Goal: Use online tool/utility: Utilize a website feature to perform a specific function

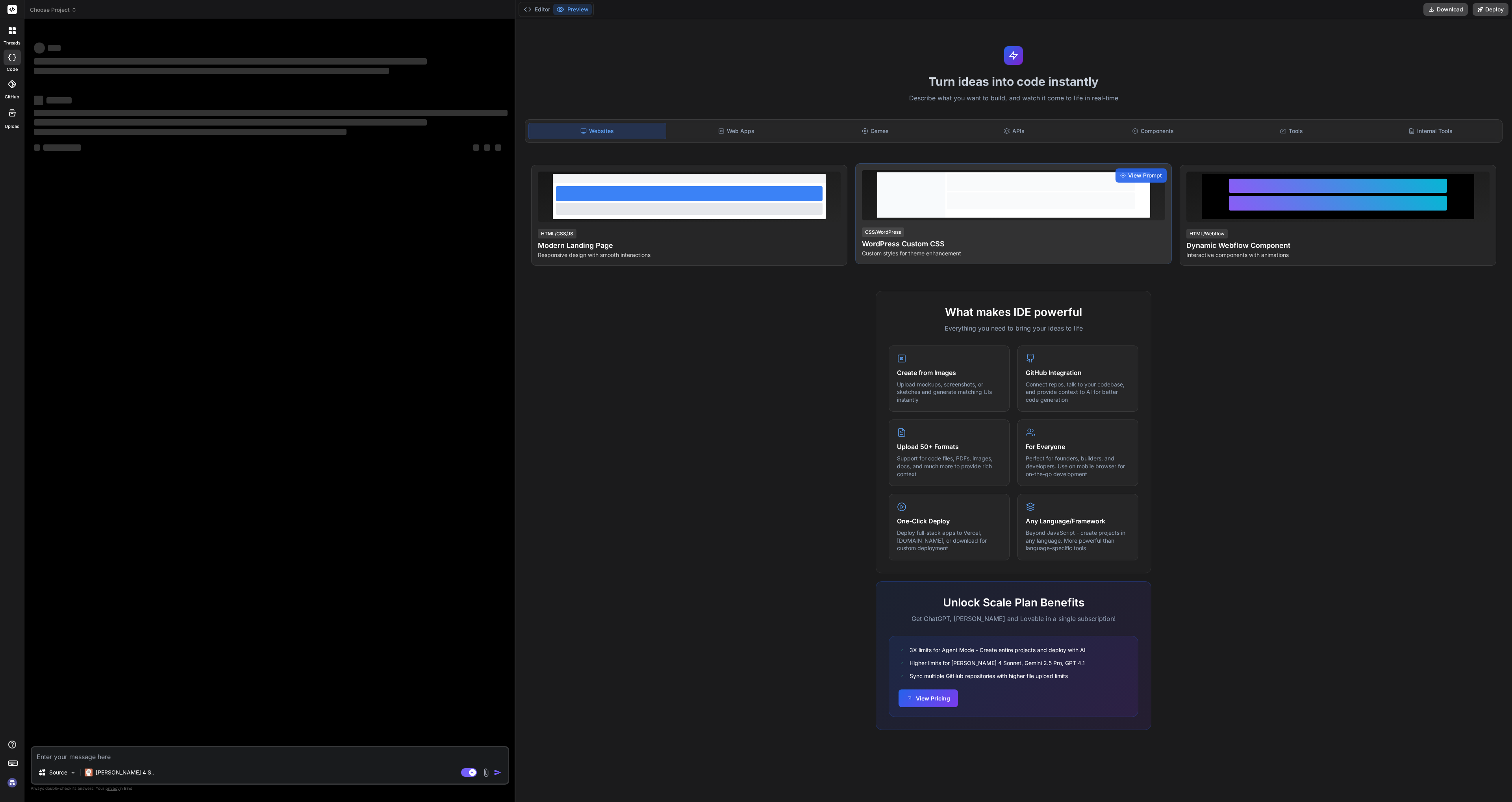
type textarea "x"
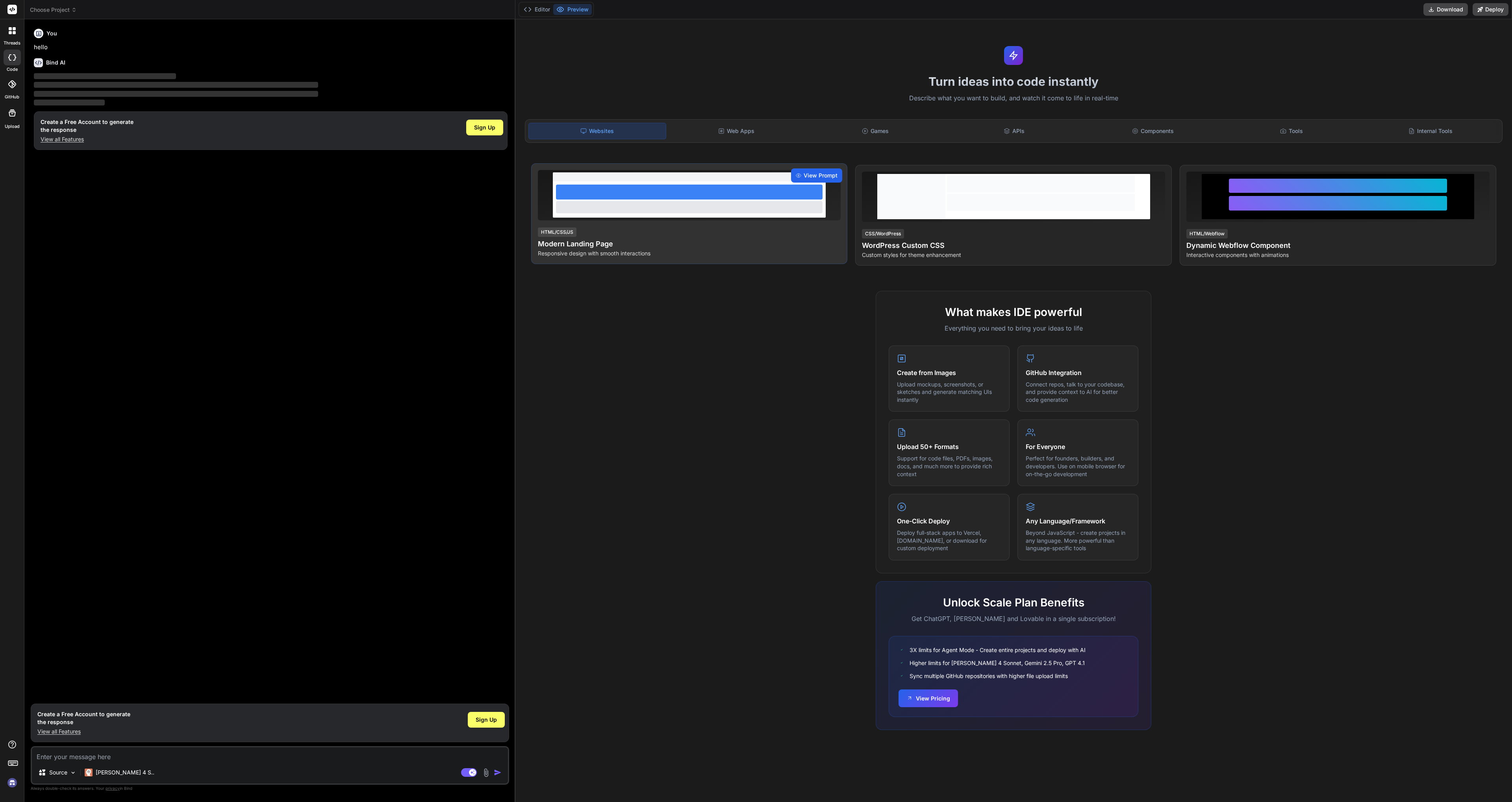
click at [820, 174] on span "View Prompt" at bounding box center [821, 175] width 34 height 8
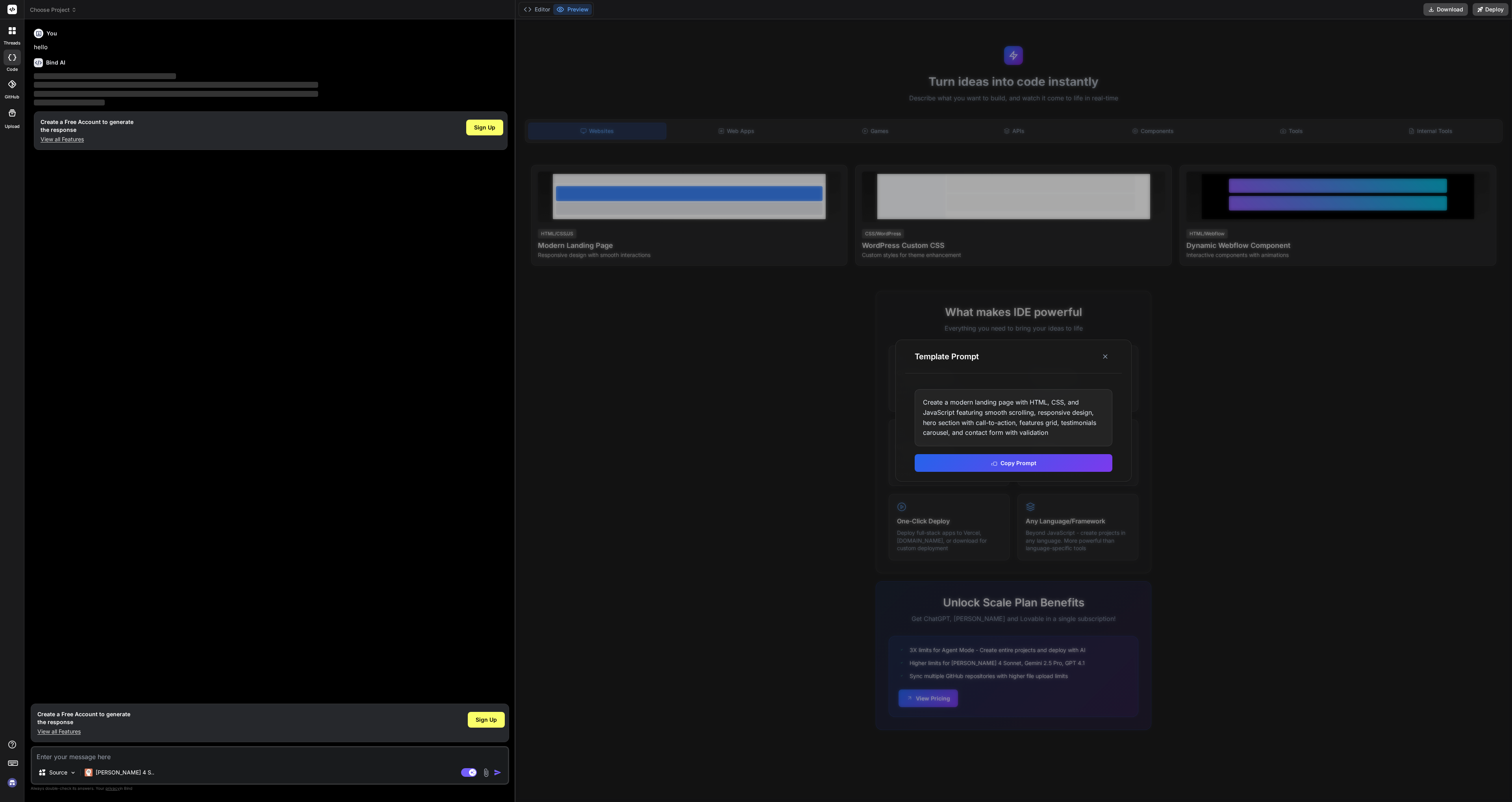
click at [964, 198] on div at bounding box center [1014, 411] width 997 height 782
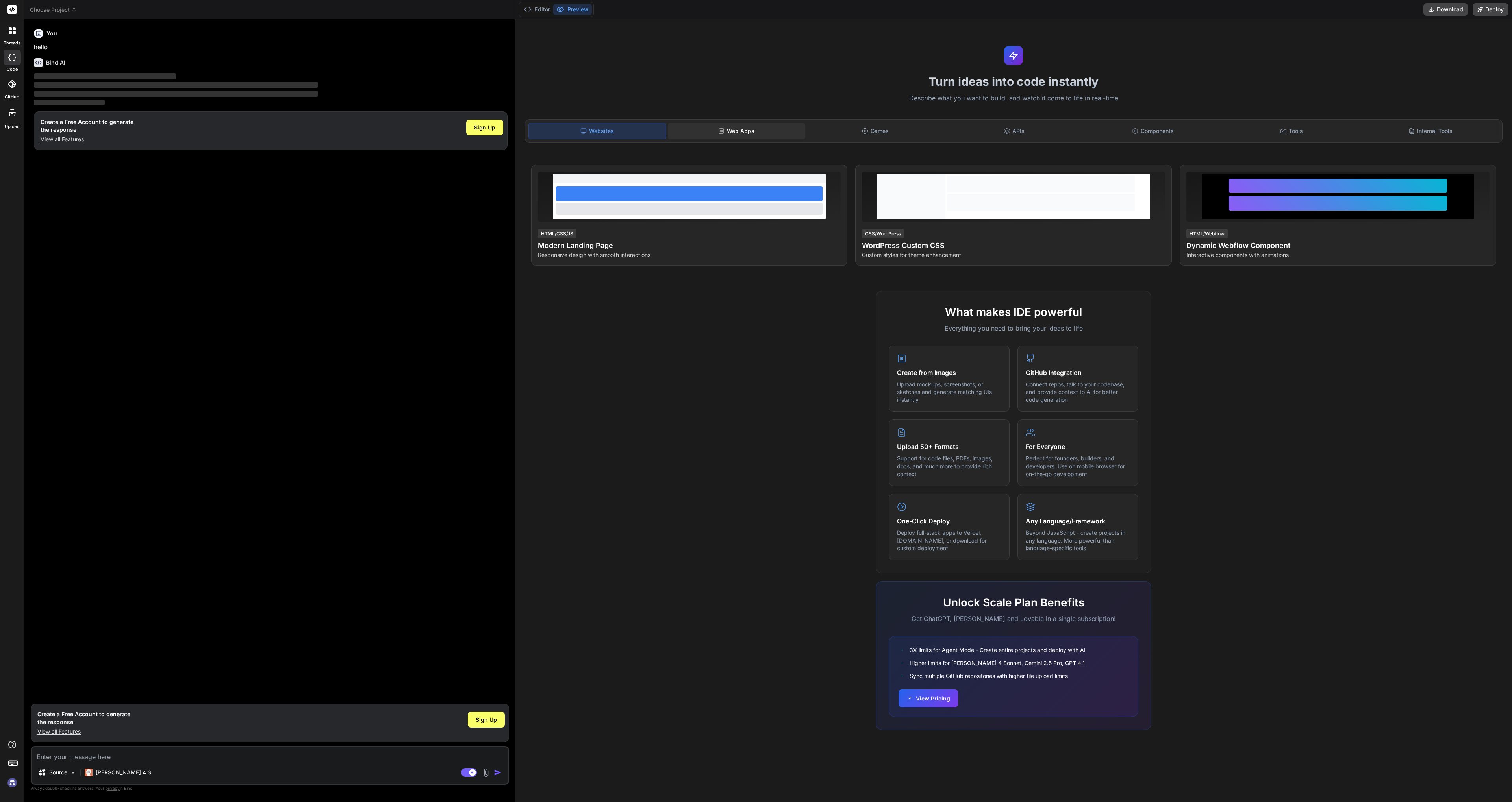
click at [740, 133] on div "Web Apps" at bounding box center [736, 131] width 137 height 16
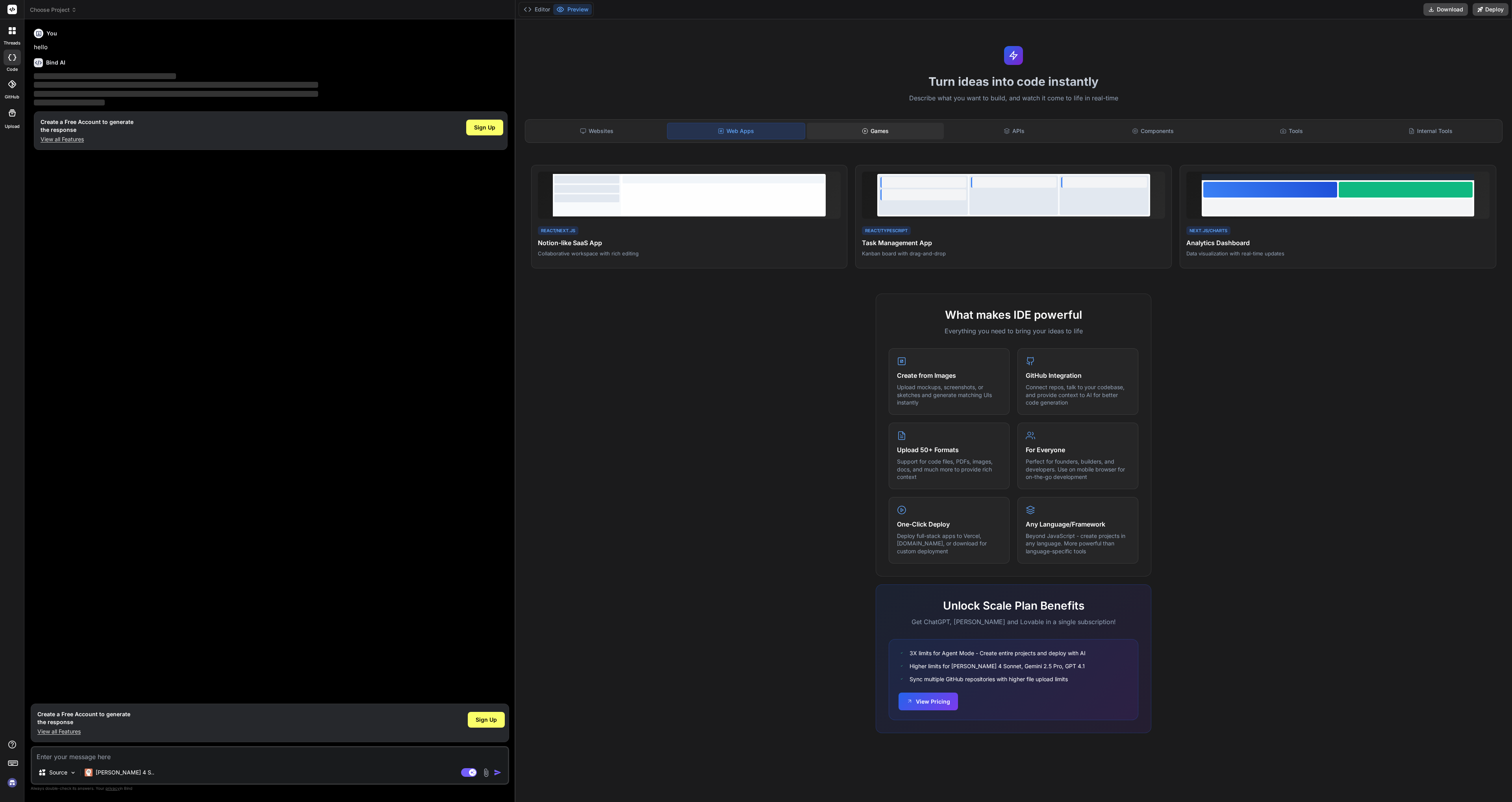
click at [884, 130] on div "Games" at bounding box center [875, 131] width 137 height 16
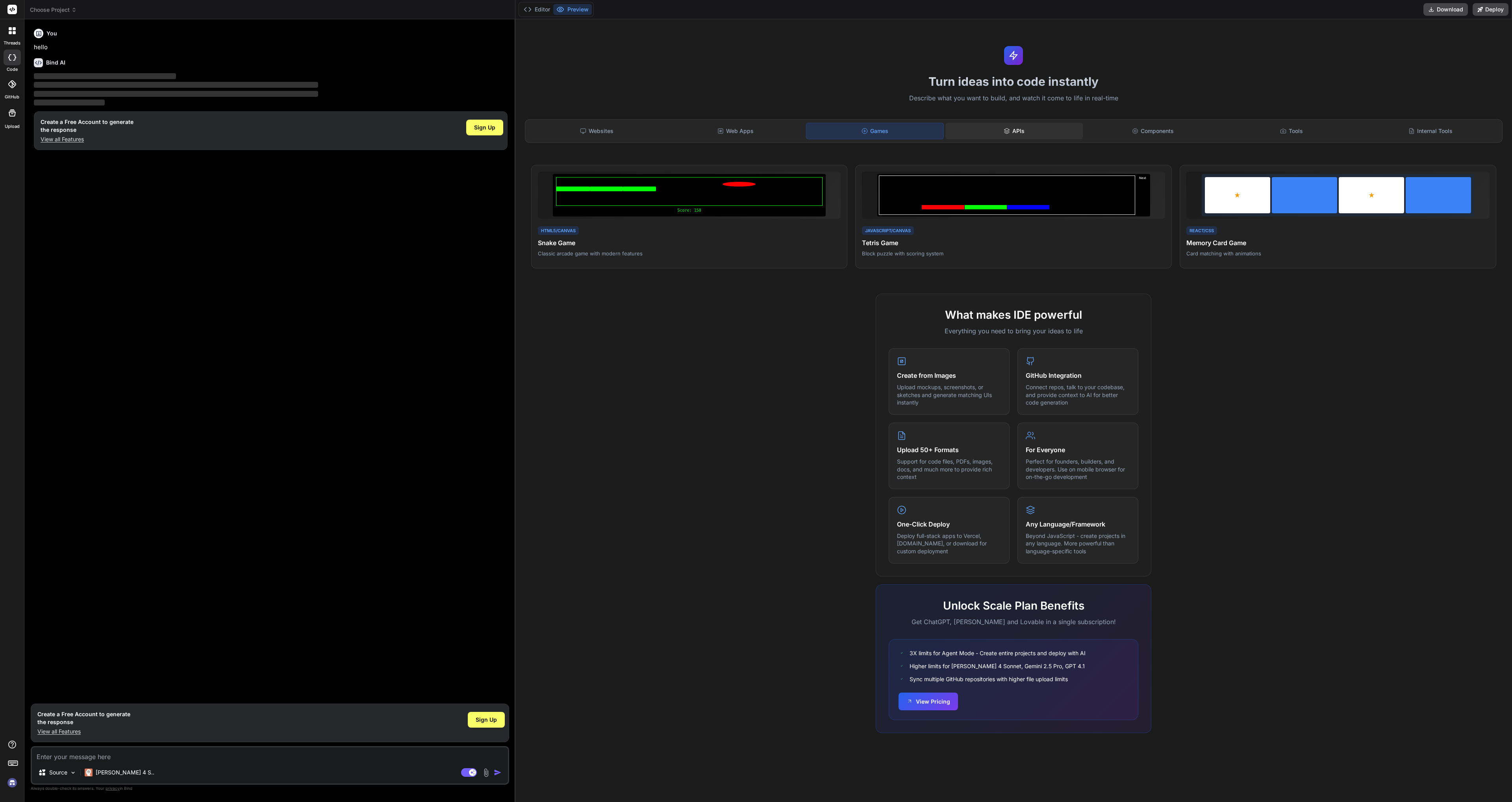
click at [1040, 133] on div "APIs" at bounding box center [1014, 131] width 137 height 16
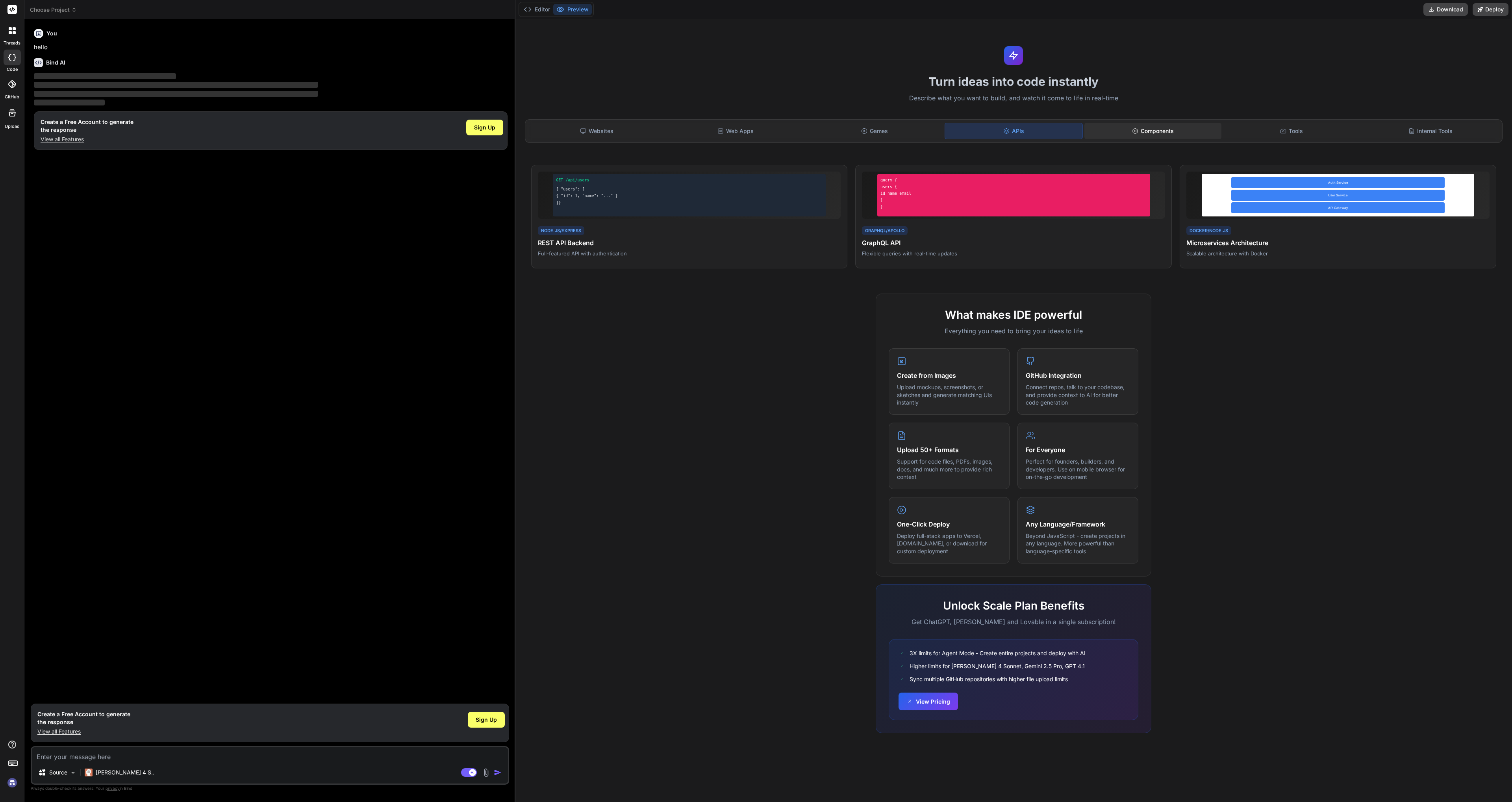
click at [1177, 129] on div "Components" at bounding box center [1153, 131] width 137 height 16
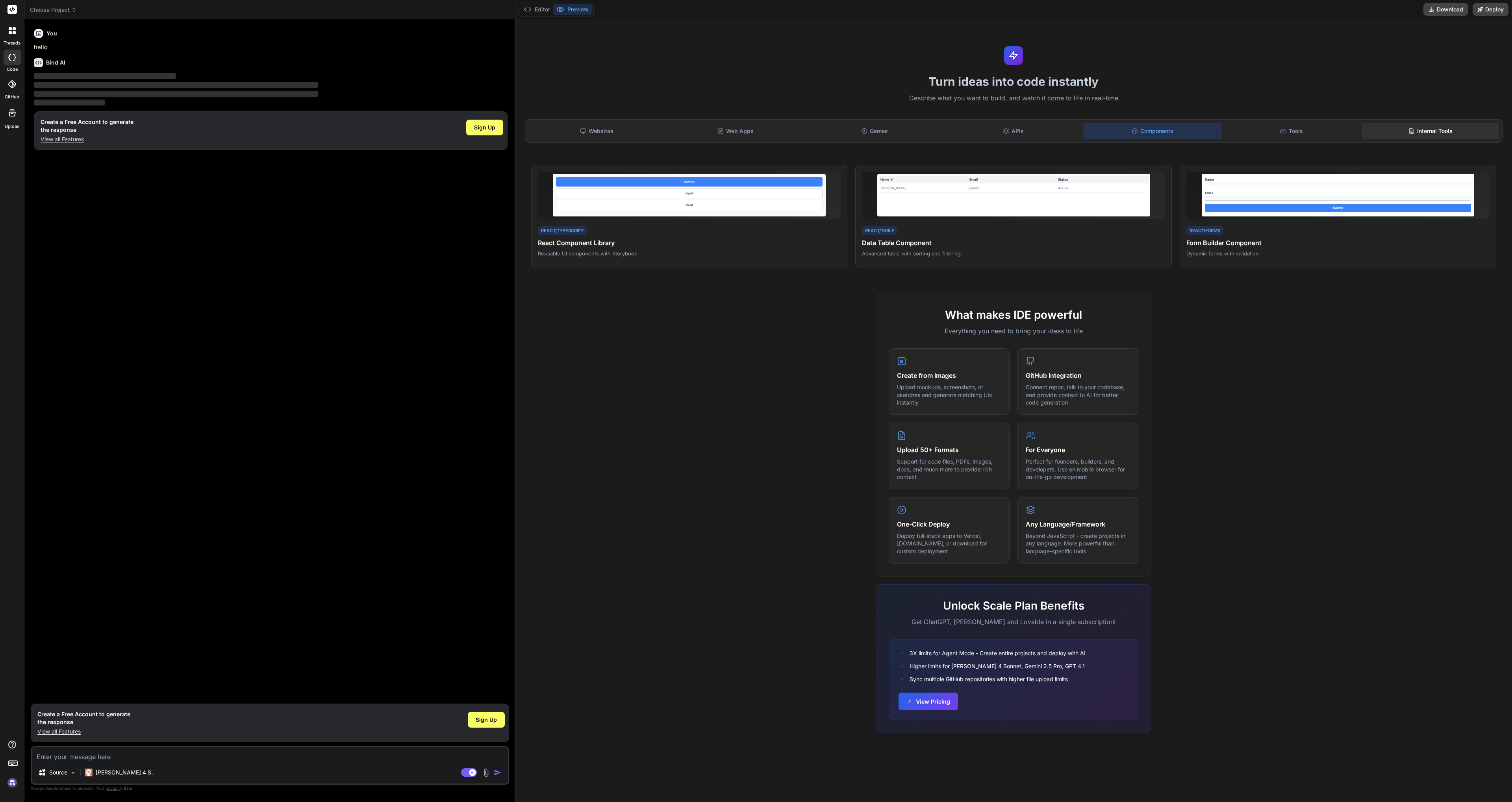
drag, startPoint x: 1313, startPoint y: 130, endPoint x: 1374, endPoint y: 133, distance: 61.1
click at [1313, 130] on div "Tools" at bounding box center [1291, 131] width 137 height 16
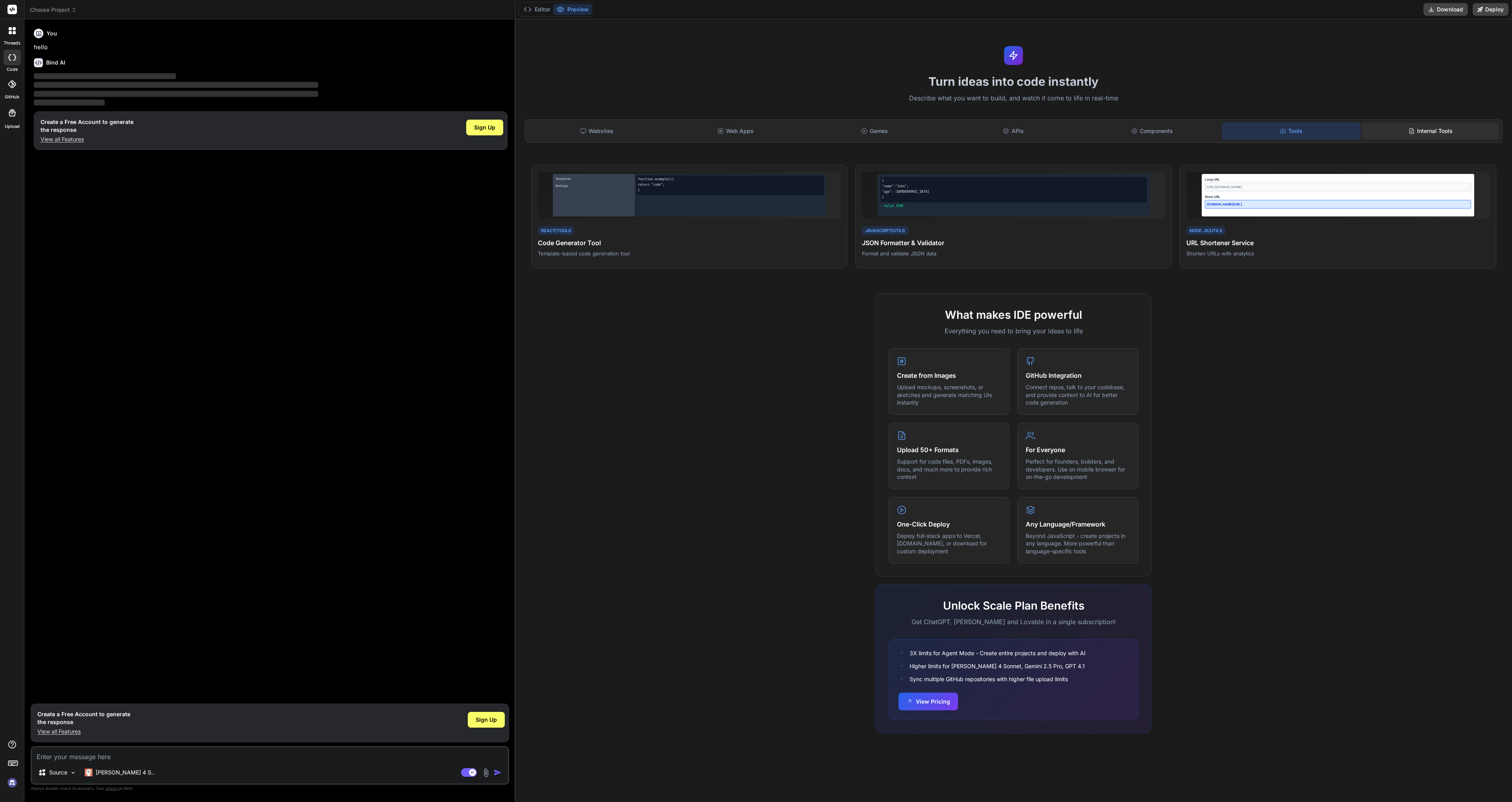
click at [1427, 131] on div "Internal Tools" at bounding box center [1430, 131] width 137 height 16
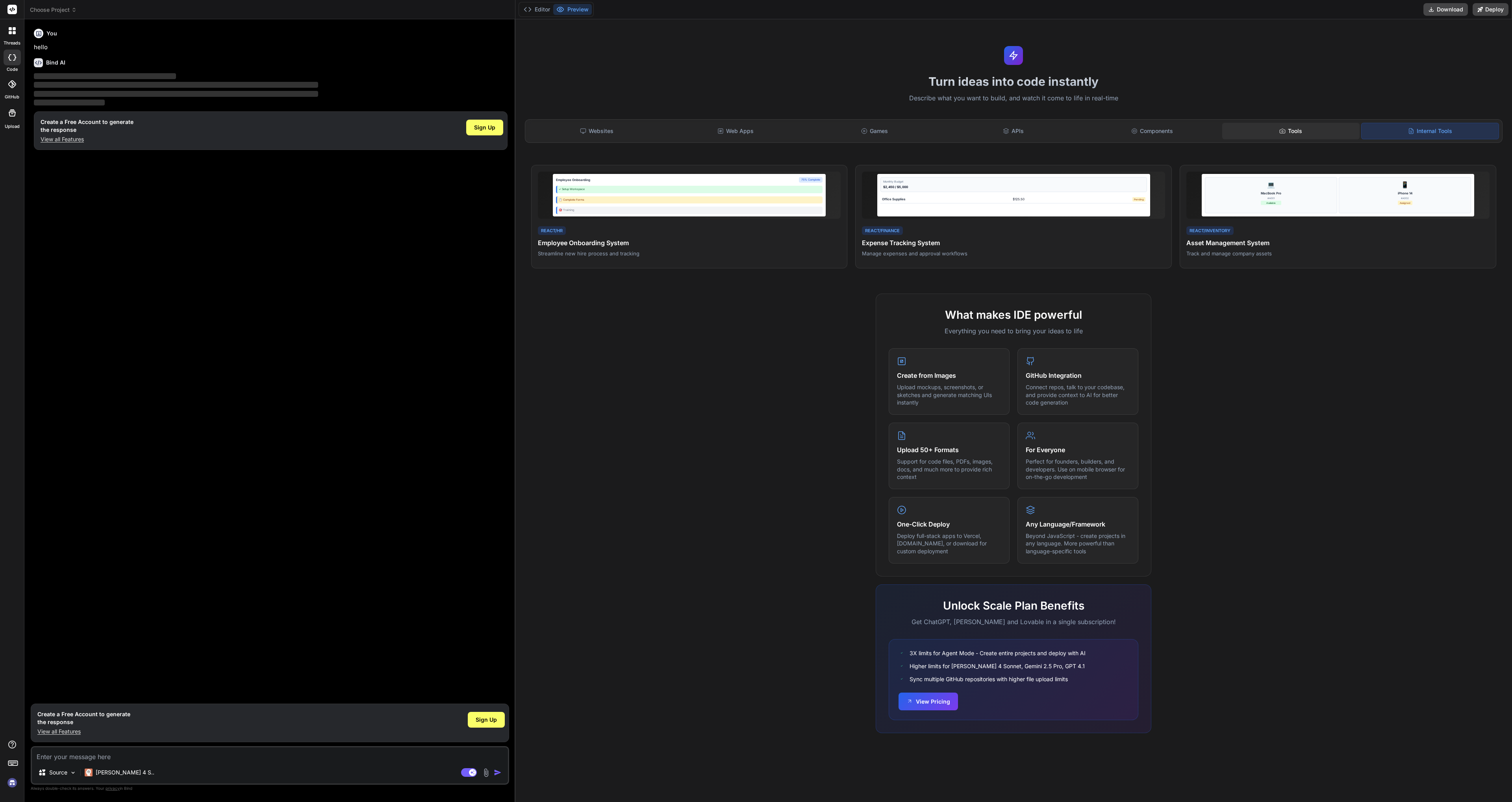
click at [1311, 130] on div "Tools" at bounding box center [1290, 131] width 137 height 16
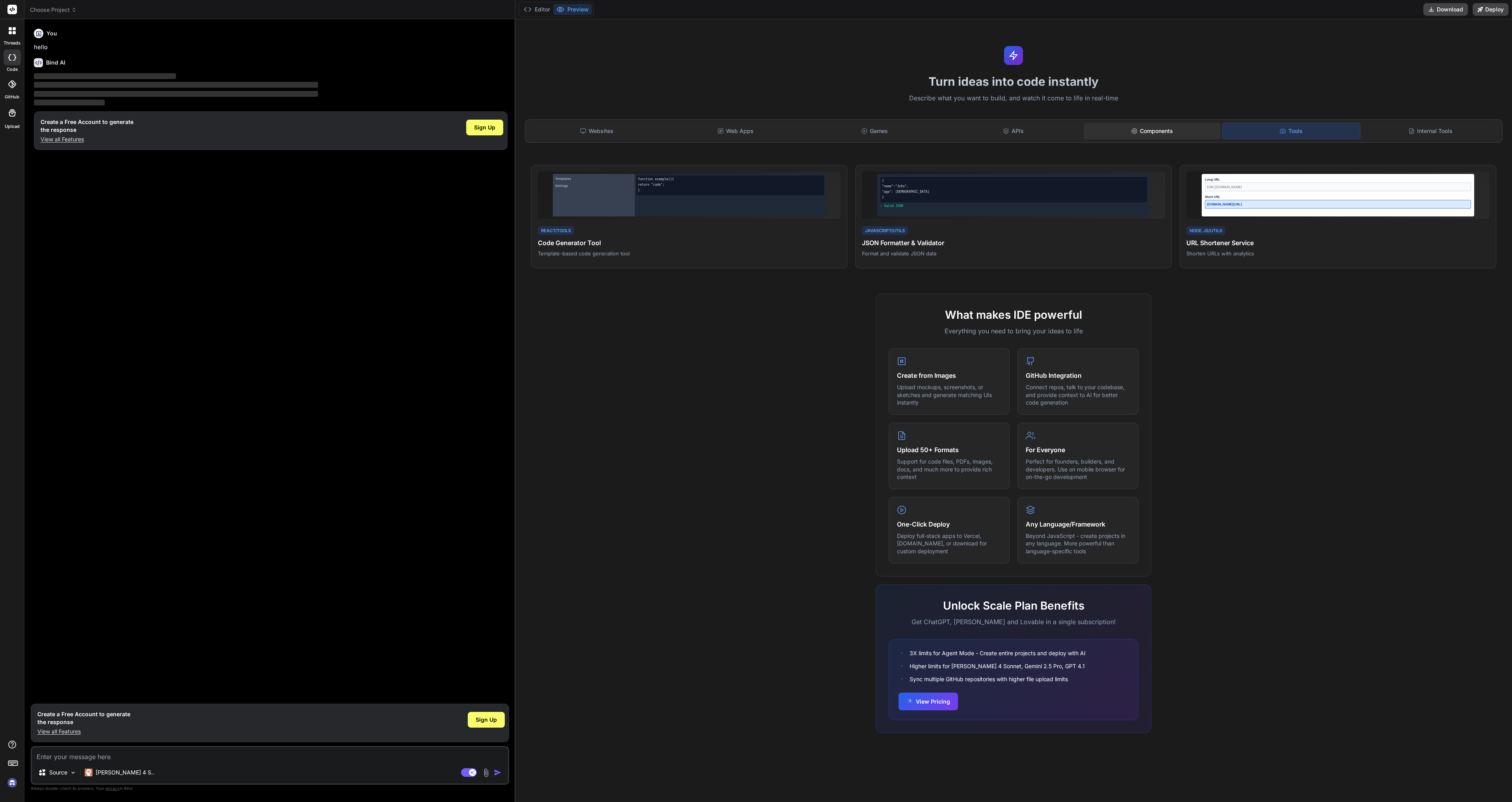
click at [1157, 128] on div "Components" at bounding box center [1152, 131] width 137 height 16
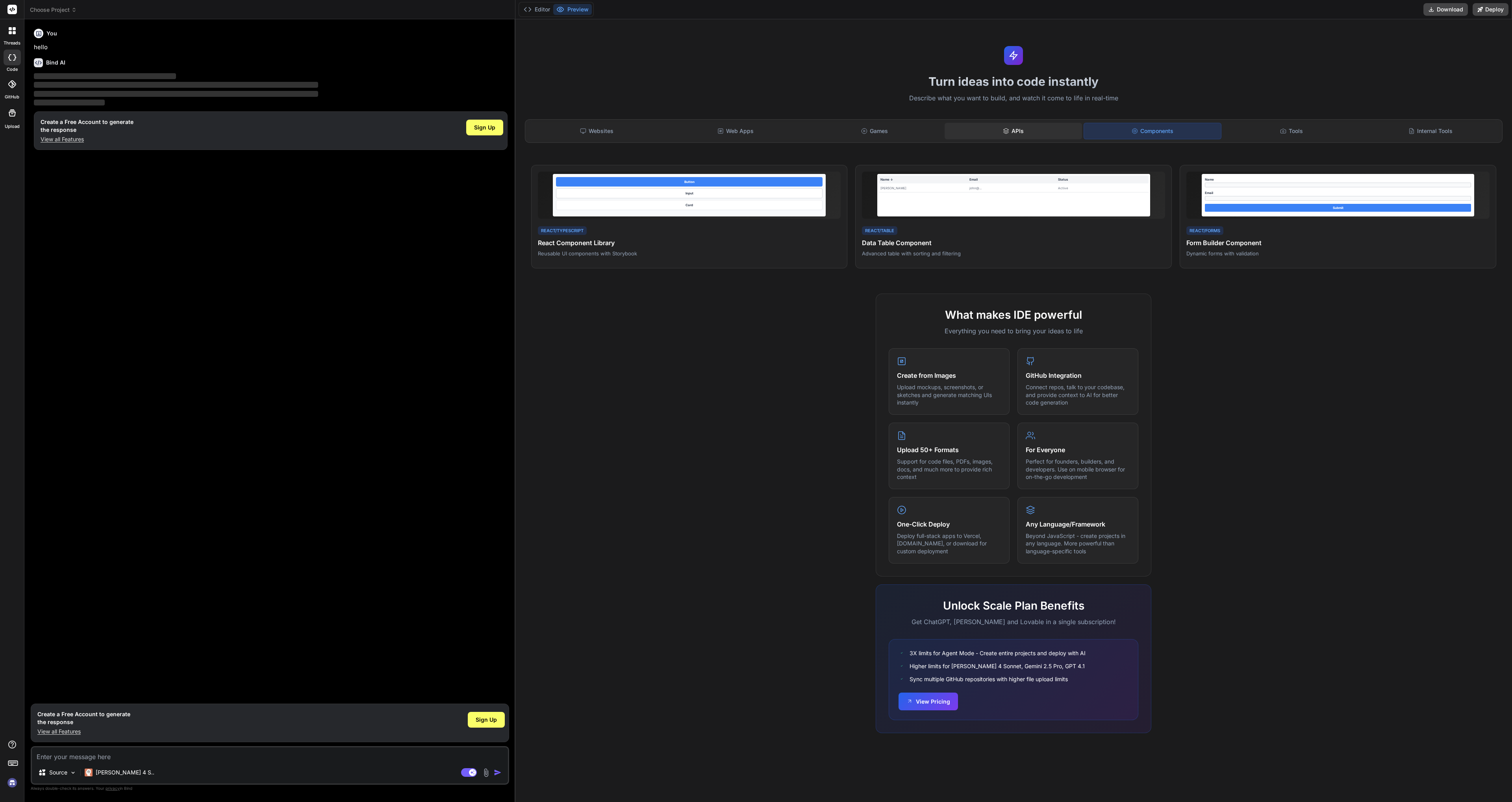
click at [1033, 130] on div "APIs" at bounding box center [1013, 131] width 137 height 16
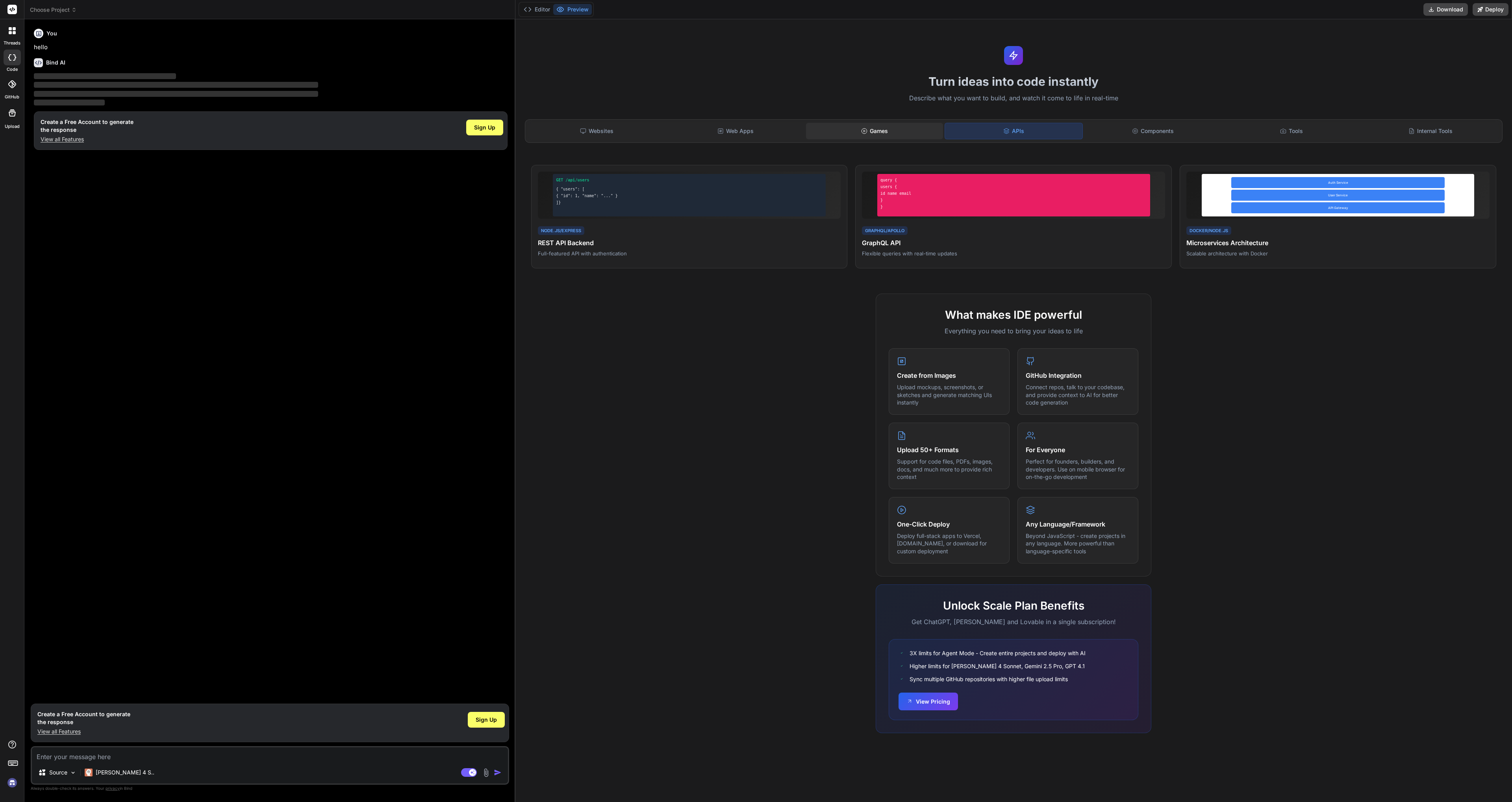
click at [874, 126] on div "Games" at bounding box center [874, 131] width 137 height 16
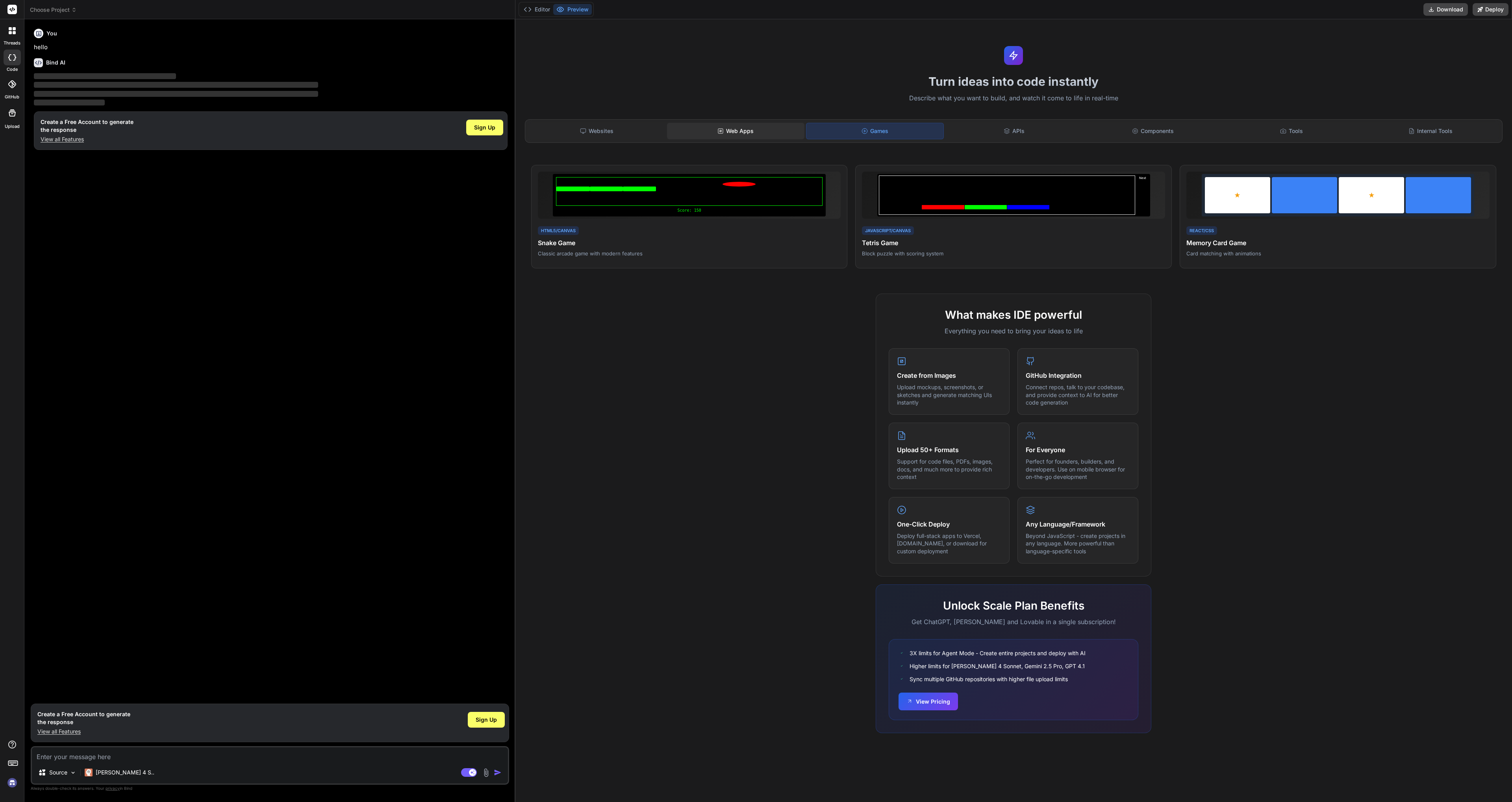
click at [744, 130] on div "Web Apps" at bounding box center [735, 131] width 137 height 16
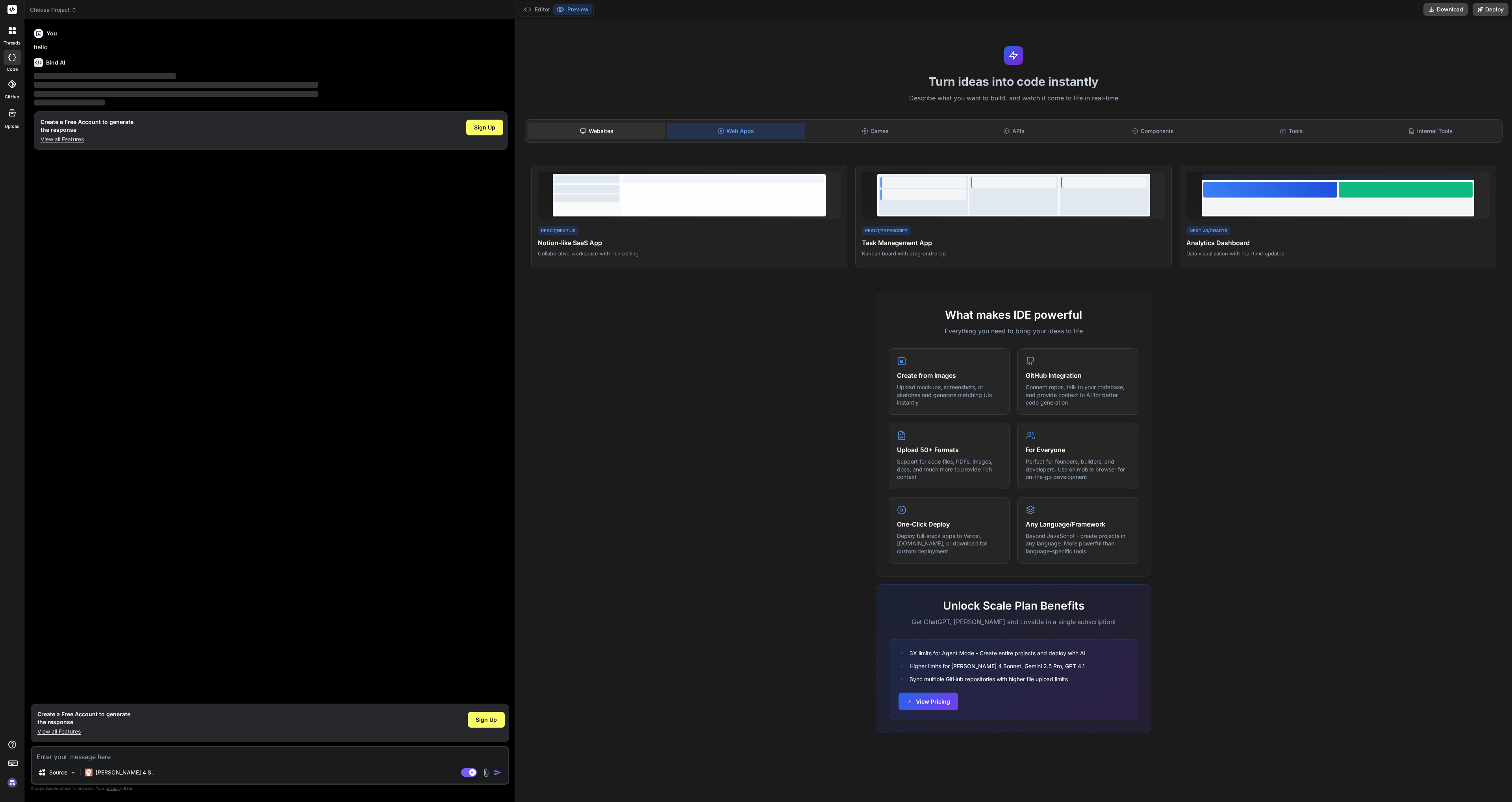
drag, startPoint x: 589, startPoint y: 137, endPoint x: 617, endPoint y: 132, distance: 28.4
click at [589, 136] on div "Websites" at bounding box center [597, 131] width 137 height 16
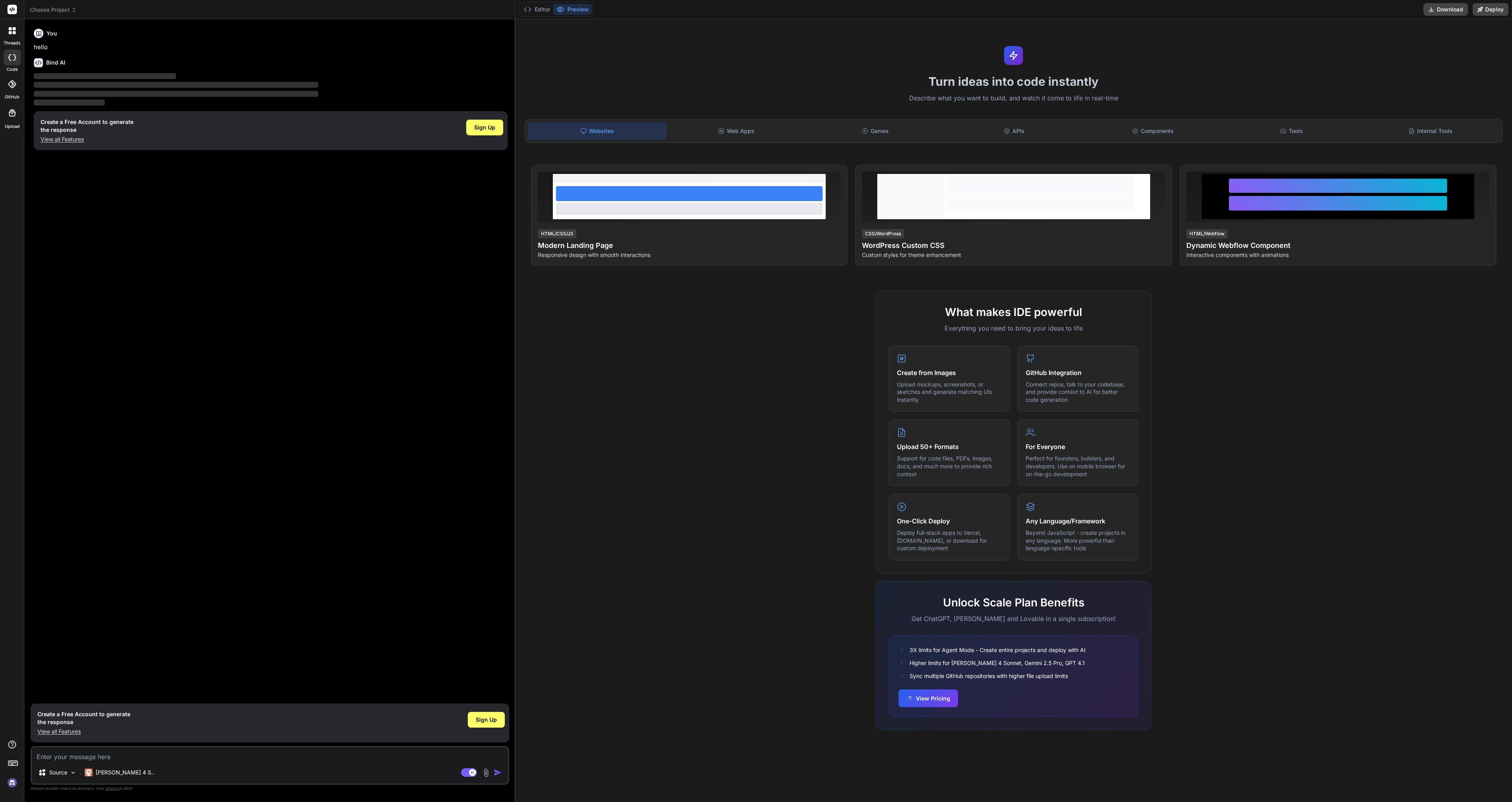
click at [13, 12] on rect at bounding box center [12, 9] width 9 height 9
click at [52, 11] on span "Choose Project" at bounding box center [53, 9] width 47 height 8
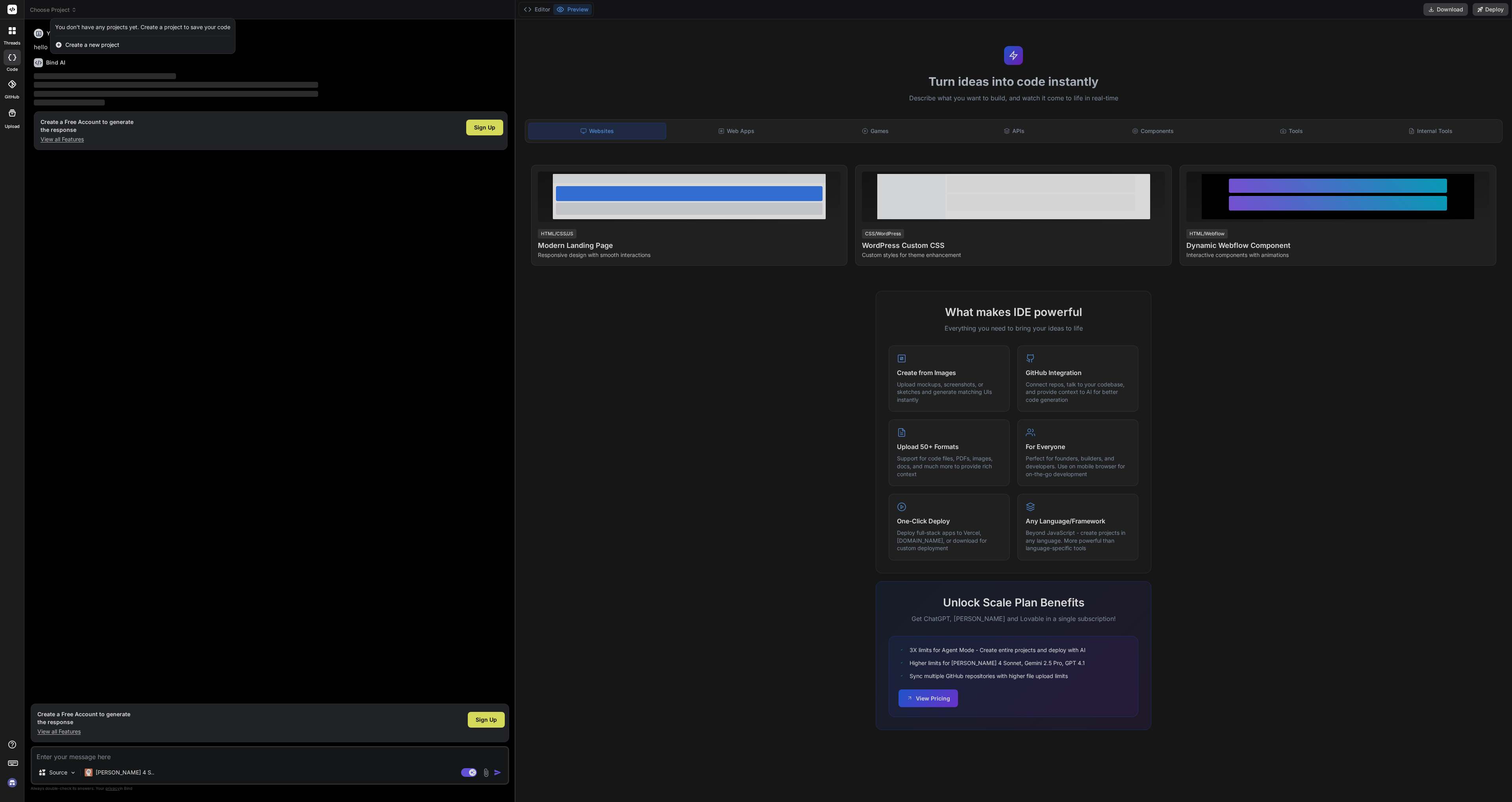
drag, startPoint x: 289, startPoint y: 237, endPoint x: 126, endPoint y: 90, distance: 219.5
click at [286, 235] on div at bounding box center [756, 401] width 1512 height 802
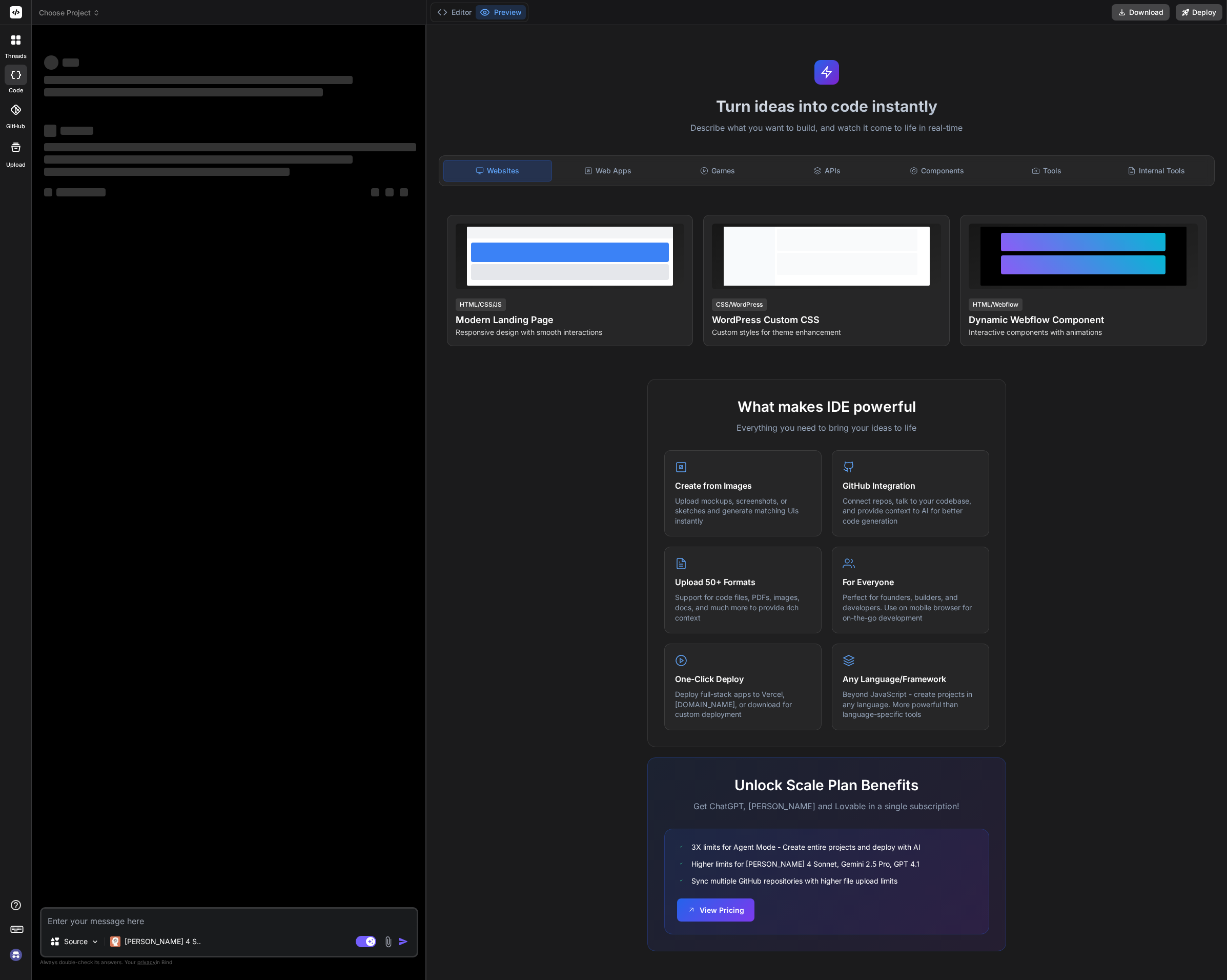
type textarea "x"
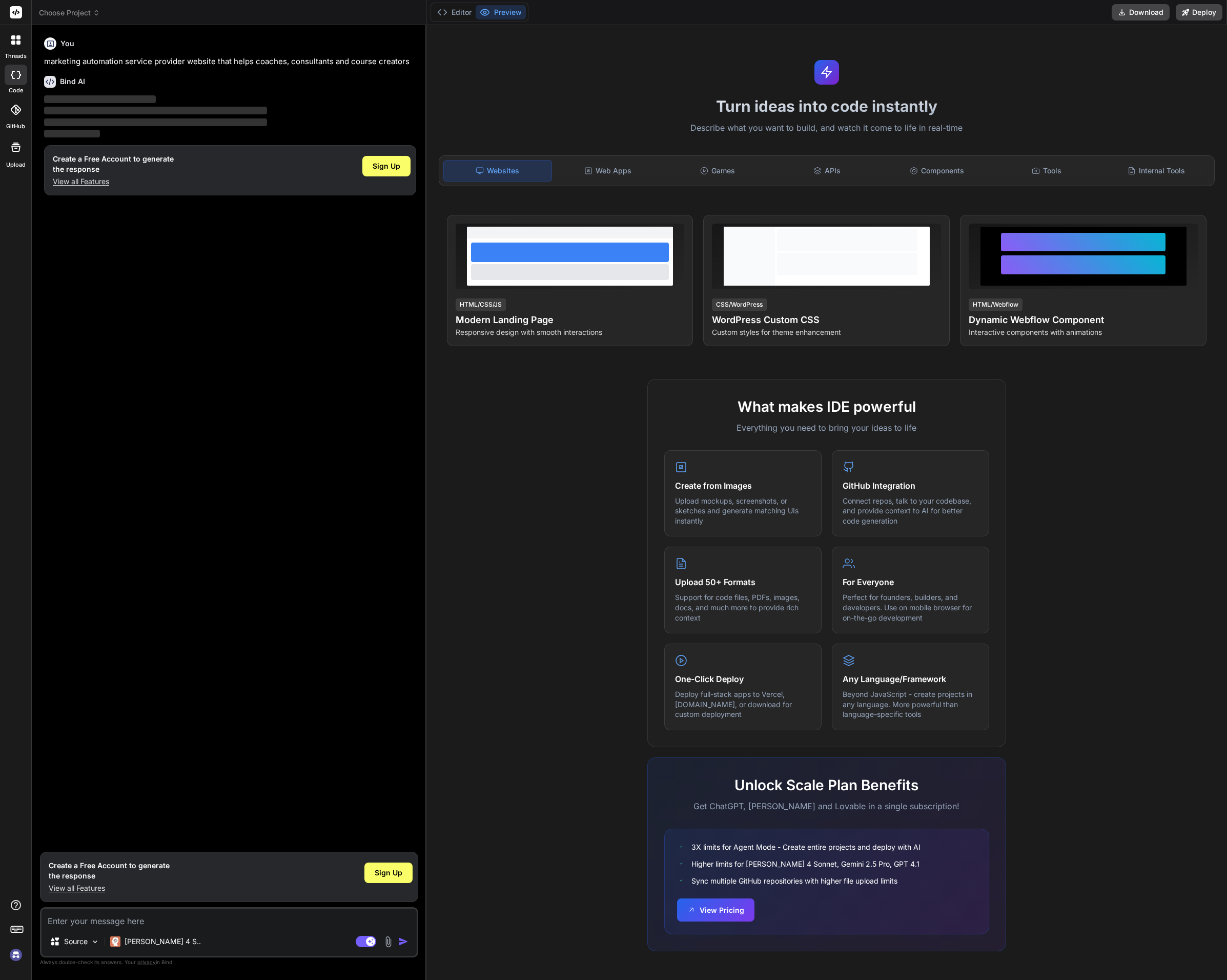
click at [587, 74] on div "Turn ideas into code instantly Describe what you want to build, and watch it co…" at bounding box center [827, 502] width 800 height 954
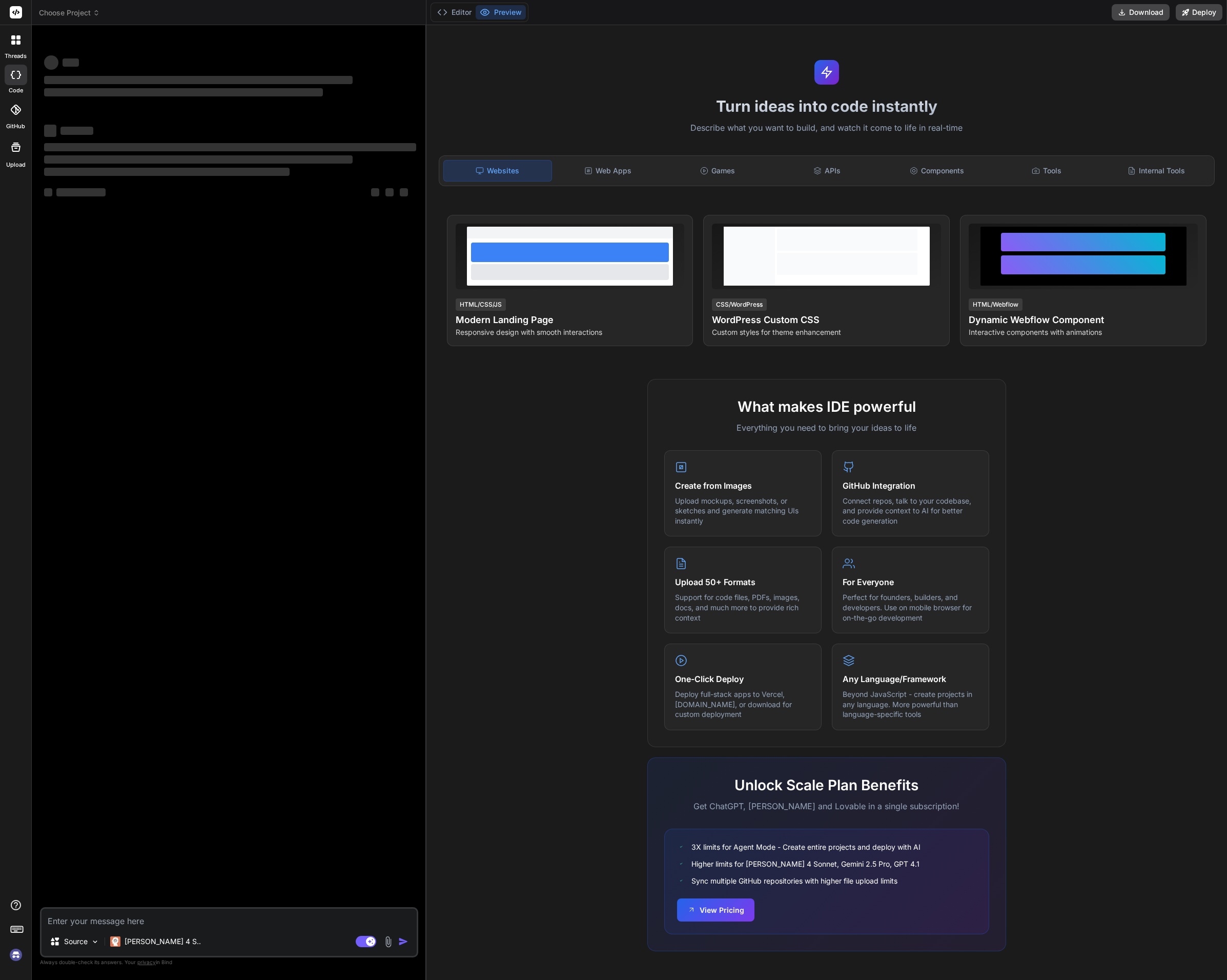
type textarea "x"
